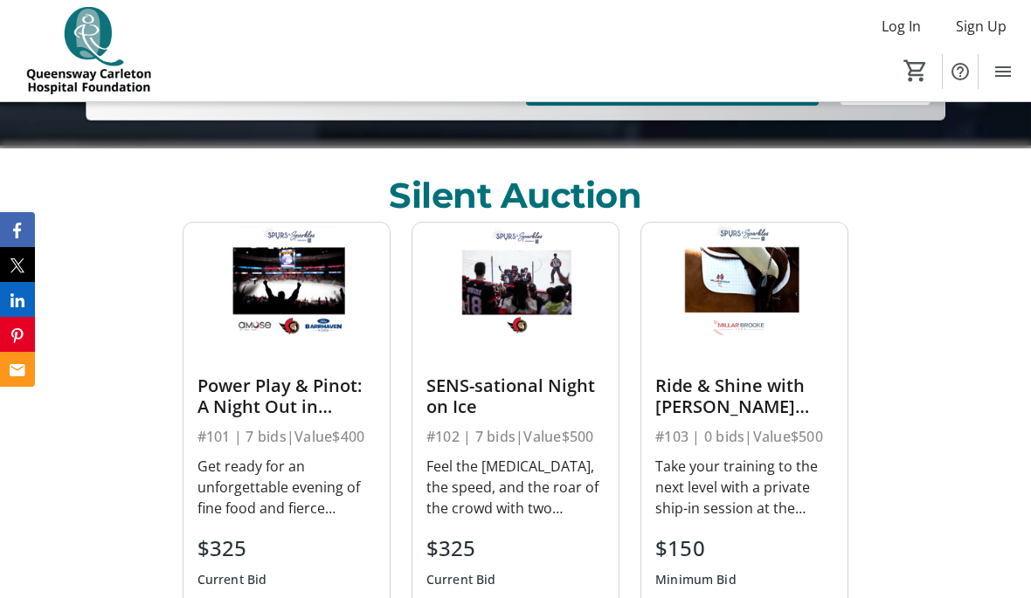
scroll to position [633, 0]
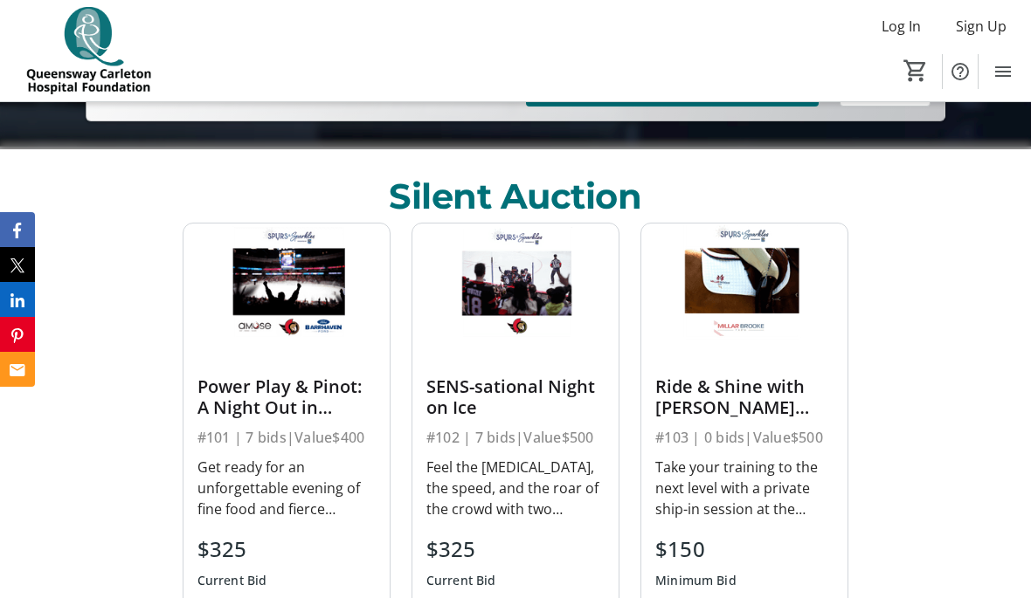
click at [745, 426] on div "#103 | 0 bids | Value $500" at bounding box center [744, 437] width 178 height 24
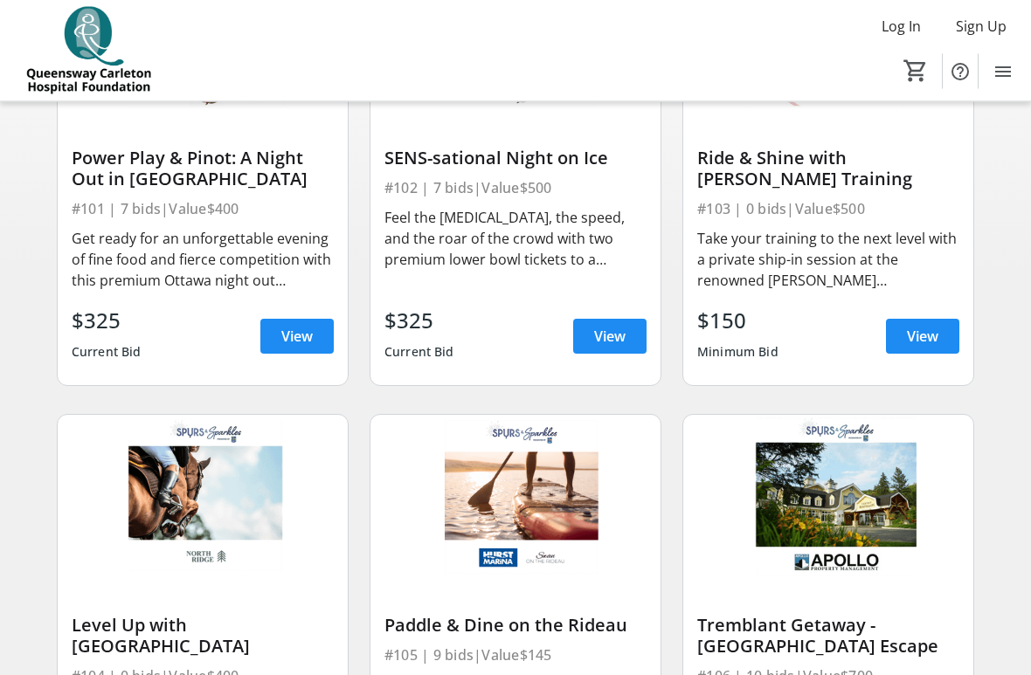
scroll to position [310, 0]
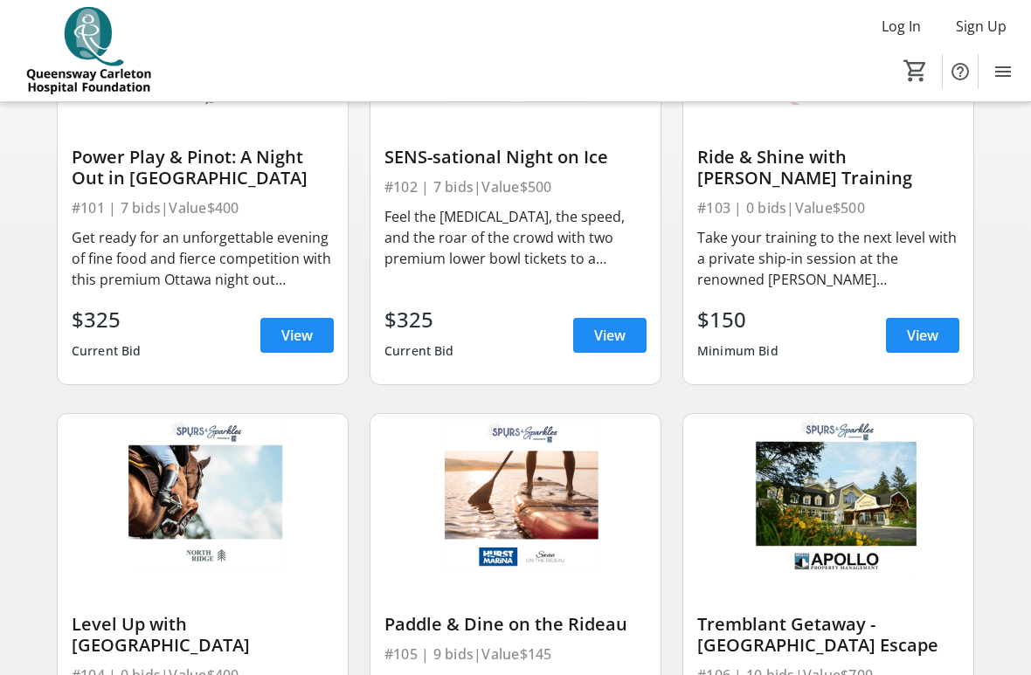
click at [927, 339] on span "View" at bounding box center [922, 335] width 31 height 21
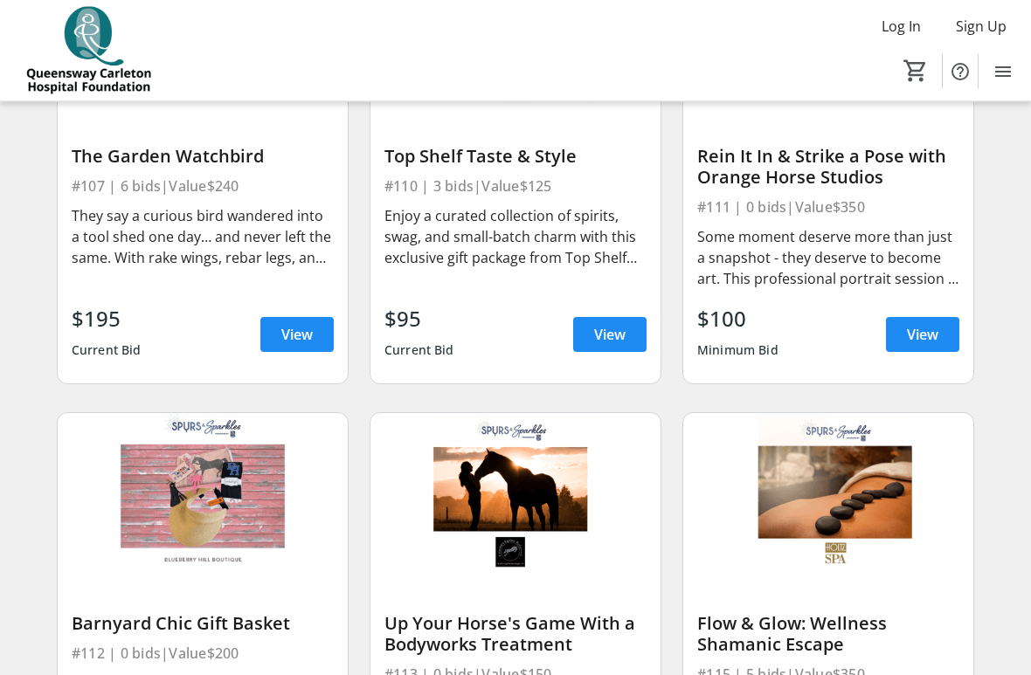
scroll to position [1247, 0]
click at [858, 250] on div "Some moment deserve more than just a snapshot - they deserve to become art. Thi…" at bounding box center [828, 257] width 262 height 63
click at [807, 168] on div "Rein It In & Strike a Pose with Orange Horse Studios" at bounding box center [828, 167] width 262 height 42
click at [785, 263] on div "Some moment deserve more than just a snapshot - they deserve to become art. Thi…" at bounding box center [828, 257] width 262 height 63
click at [932, 348] on span at bounding box center [922, 335] width 73 height 42
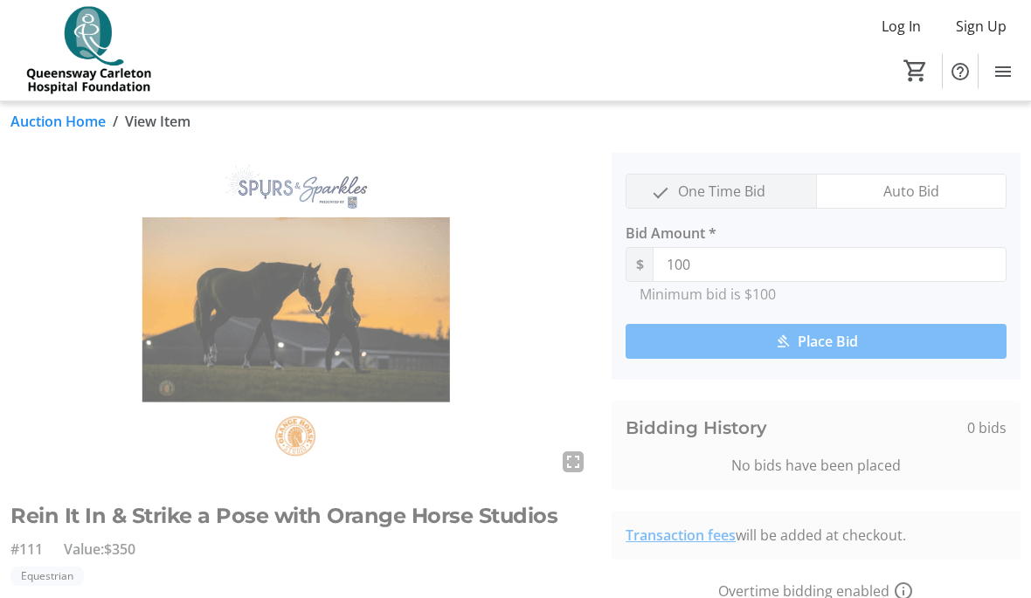
scroll to position [11, 0]
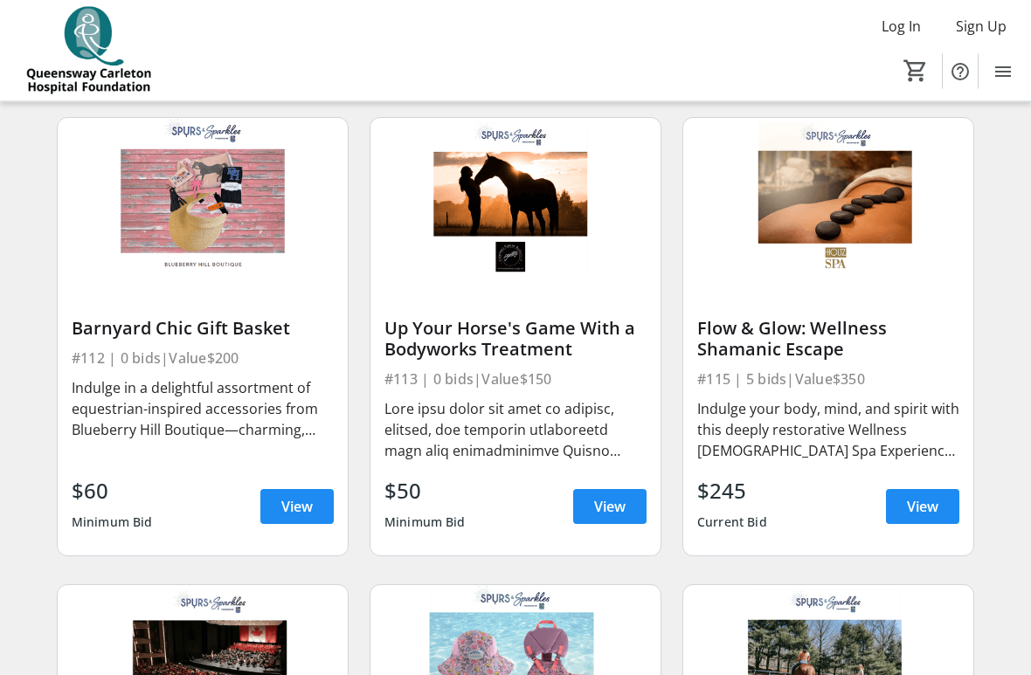
scroll to position [1542, 0]
click at [312, 500] on span "View" at bounding box center [296, 506] width 31 height 21
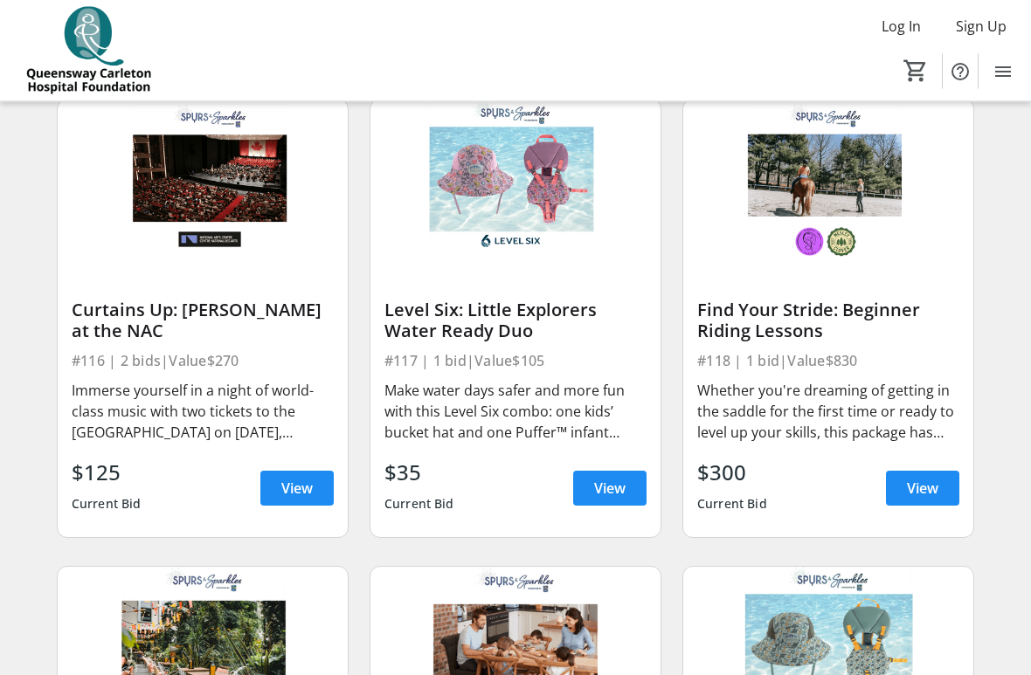
scroll to position [2028, 0]
click at [301, 493] on span "View" at bounding box center [296, 488] width 31 height 21
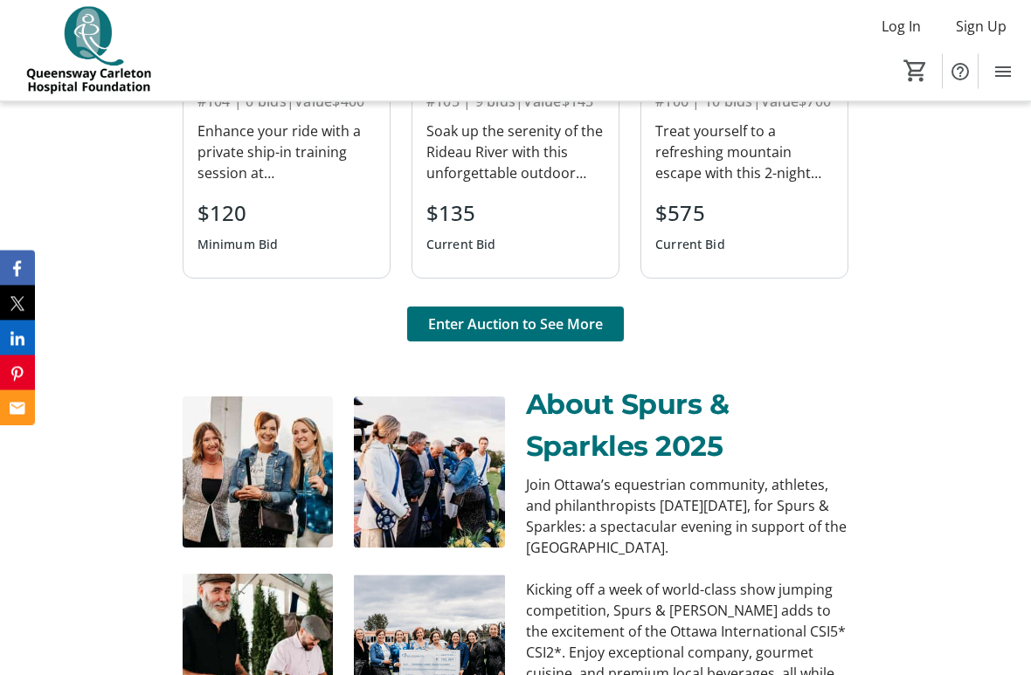
scroll to position [1376, 0]
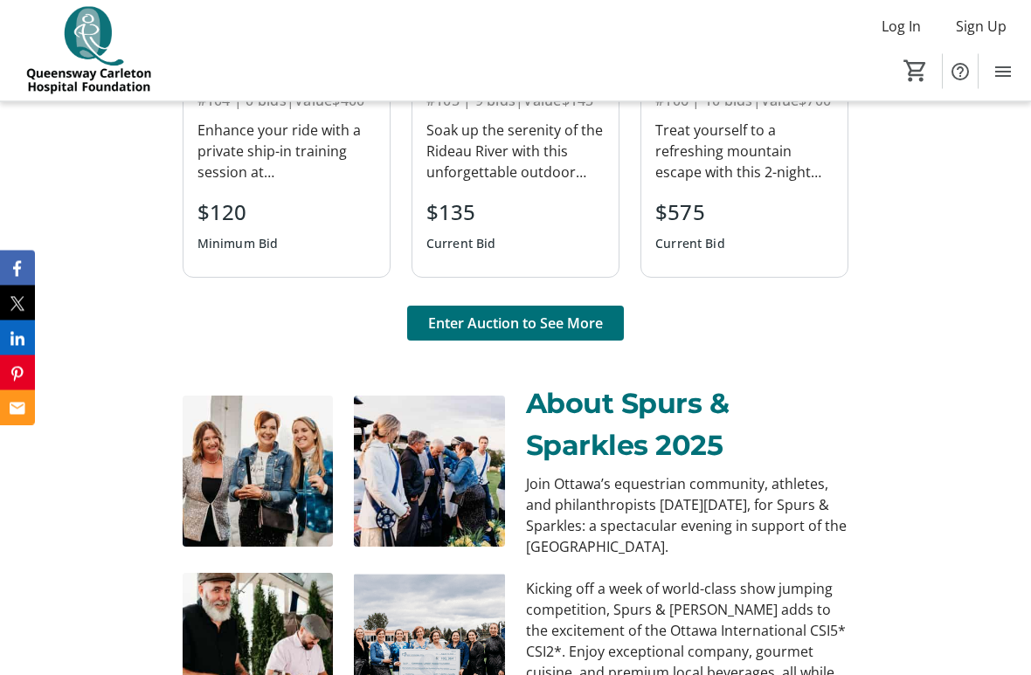
click at [559, 332] on span "Enter Auction to See More" at bounding box center [515, 324] width 175 height 21
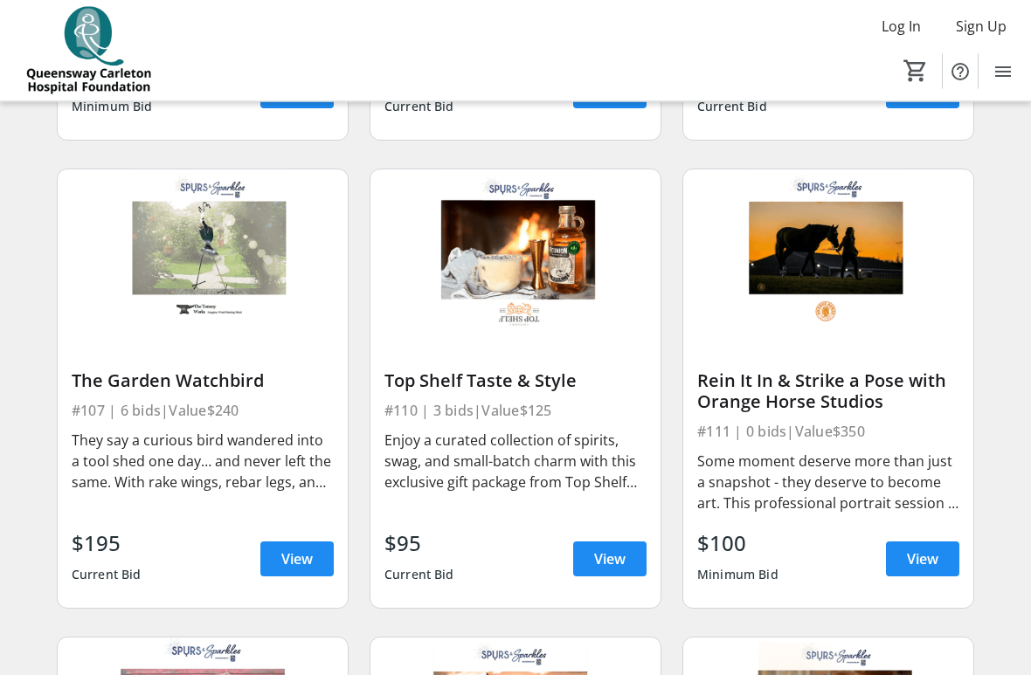
scroll to position [1022, 0]
click at [300, 558] on span "View" at bounding box center [296, 559] width 31 height 21
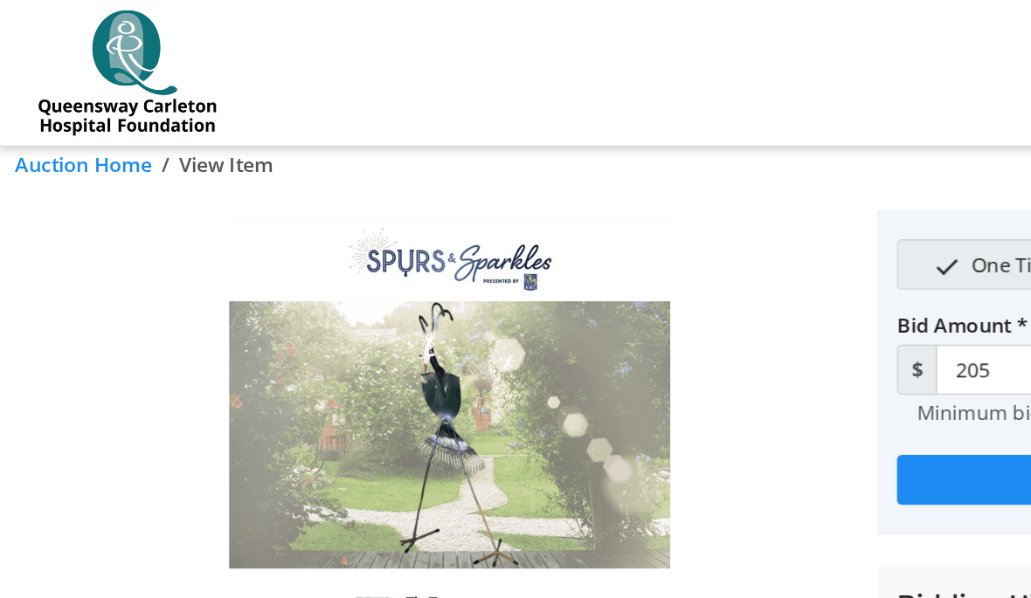
scroll to position [13, 0]
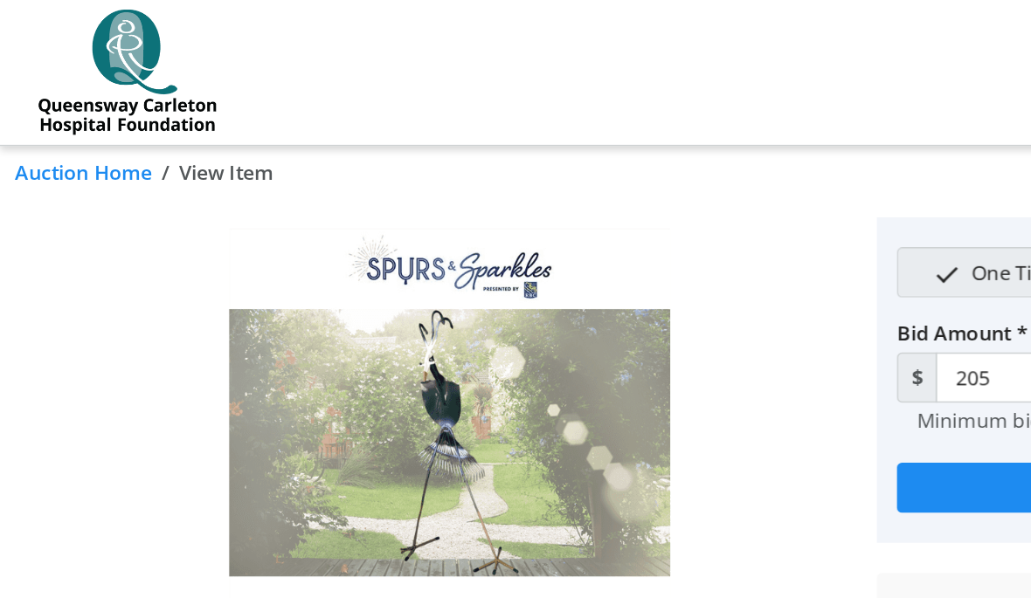
click at [337, 321] on img at bounding box center [300, 315] width 580 height 327
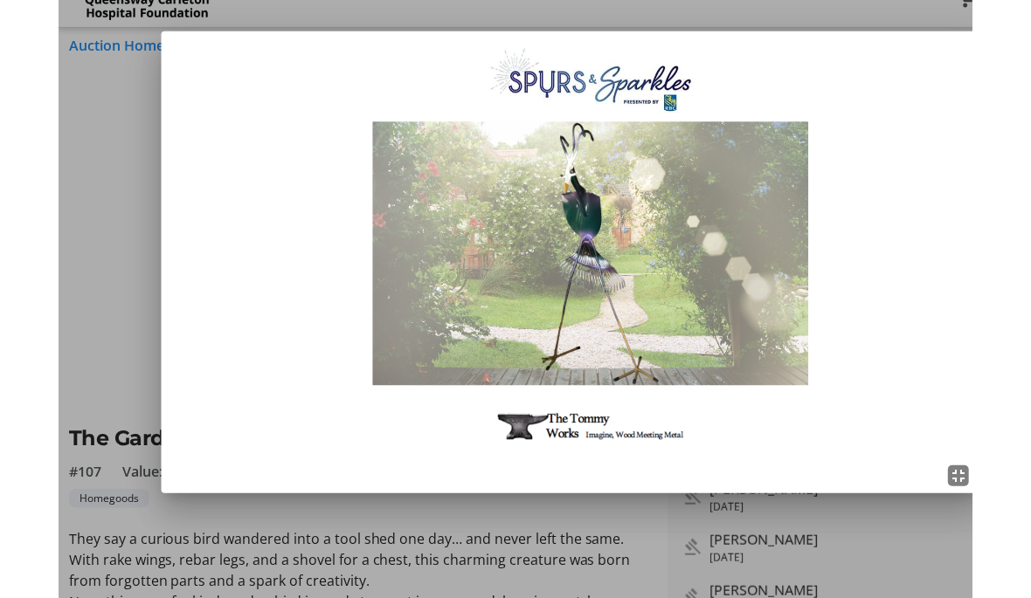
scroll to position [0, 0]
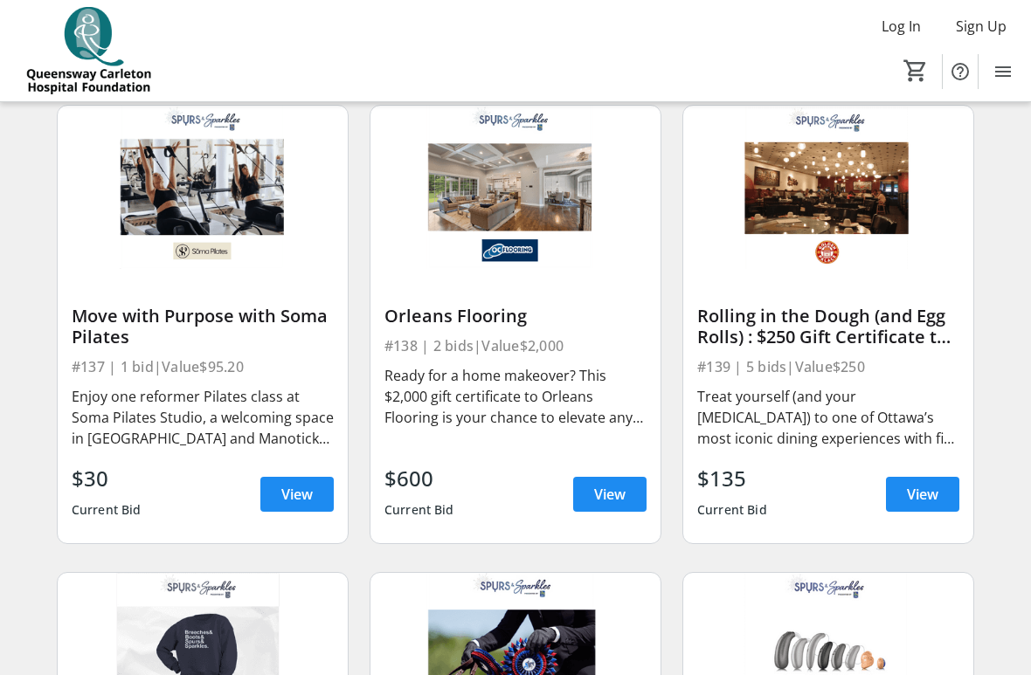
scroll to position [5295, 0]
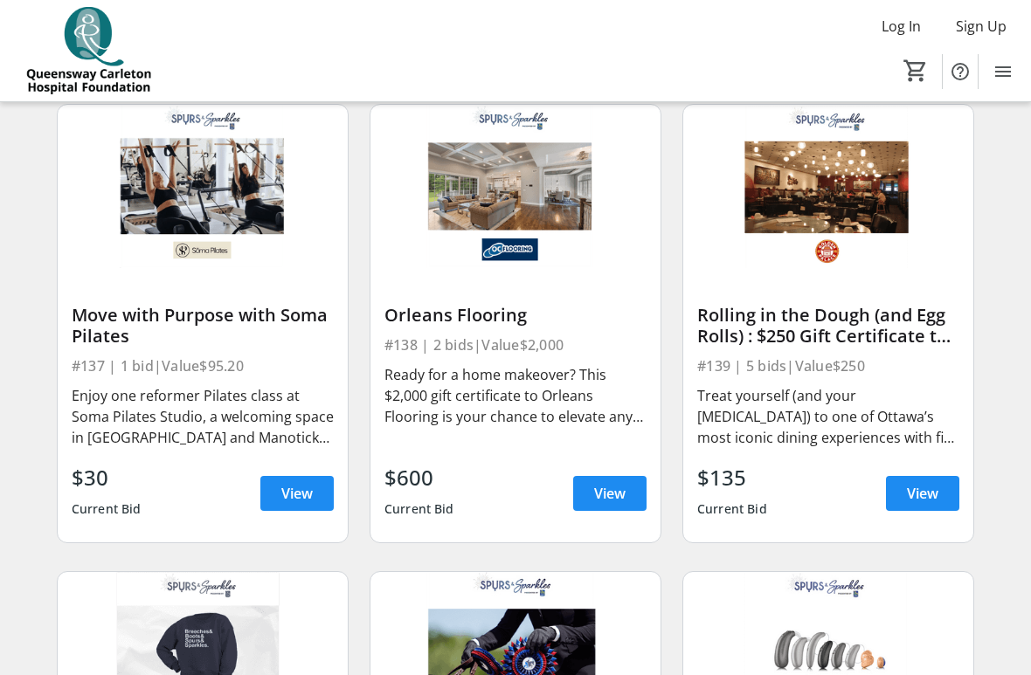
click at [582, 60] on div "Log In Sign Up Home Silent Auction Donations Tickets 0" at bounding box center [515, 50] width 1031 height 101
click at [556, 39] on div "Log In Sign Up Home Silent Auction Donations Tickets 0" at bounding box center [515, 50] width 1031 height 101
click at [634, 266] on img at bounding box center [515, 186] width 290 height 163
click at [620, 293] on div at bounding box center [515, 281] width 262 height 26
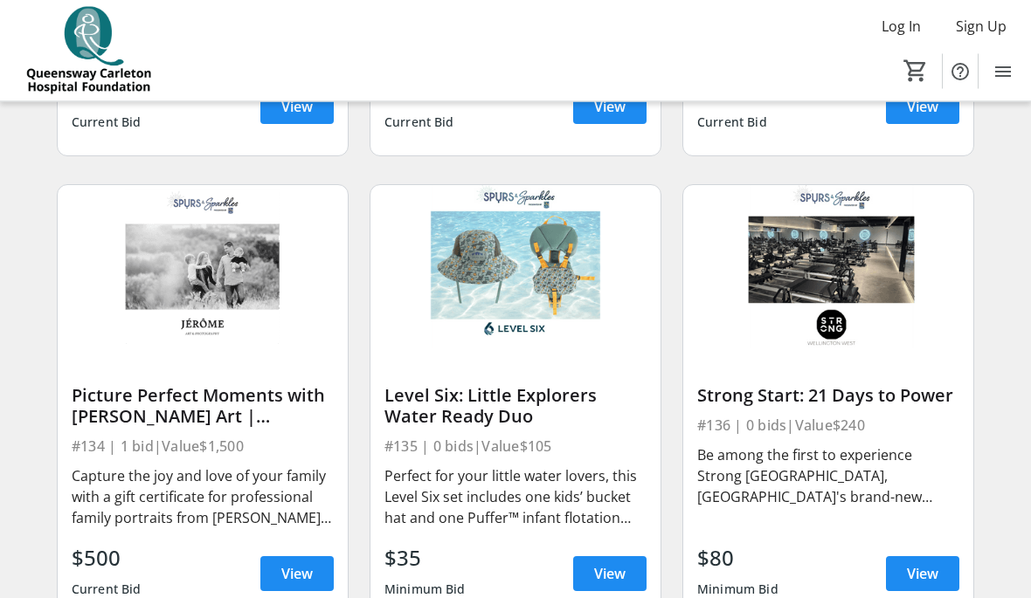
scroll to position [4740, 0]
